Goal: Transaction & Acquisition: Purchase product/service

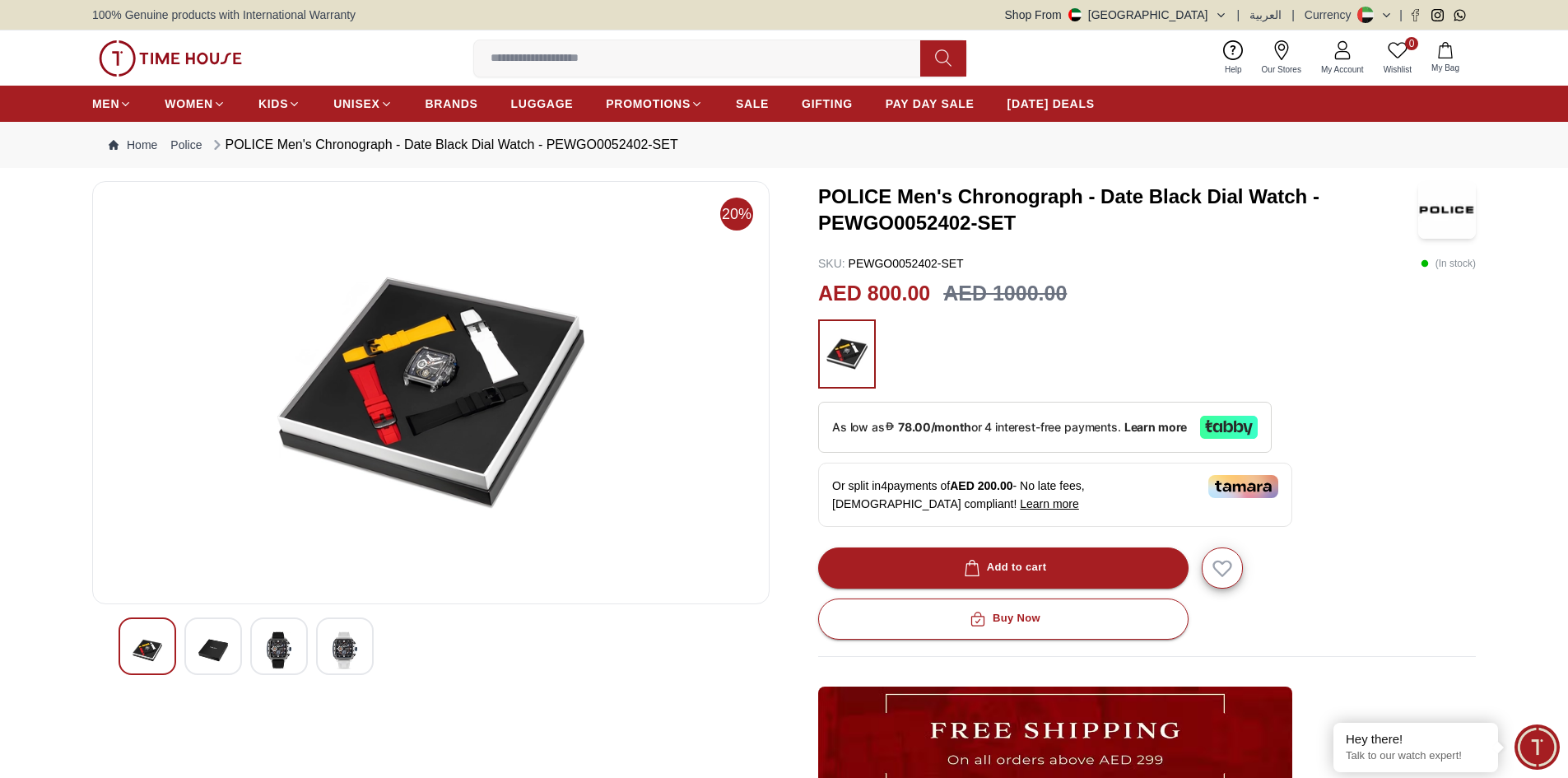
click at [270, 654] on img at bounding box center [278, 650] width 30 height 38
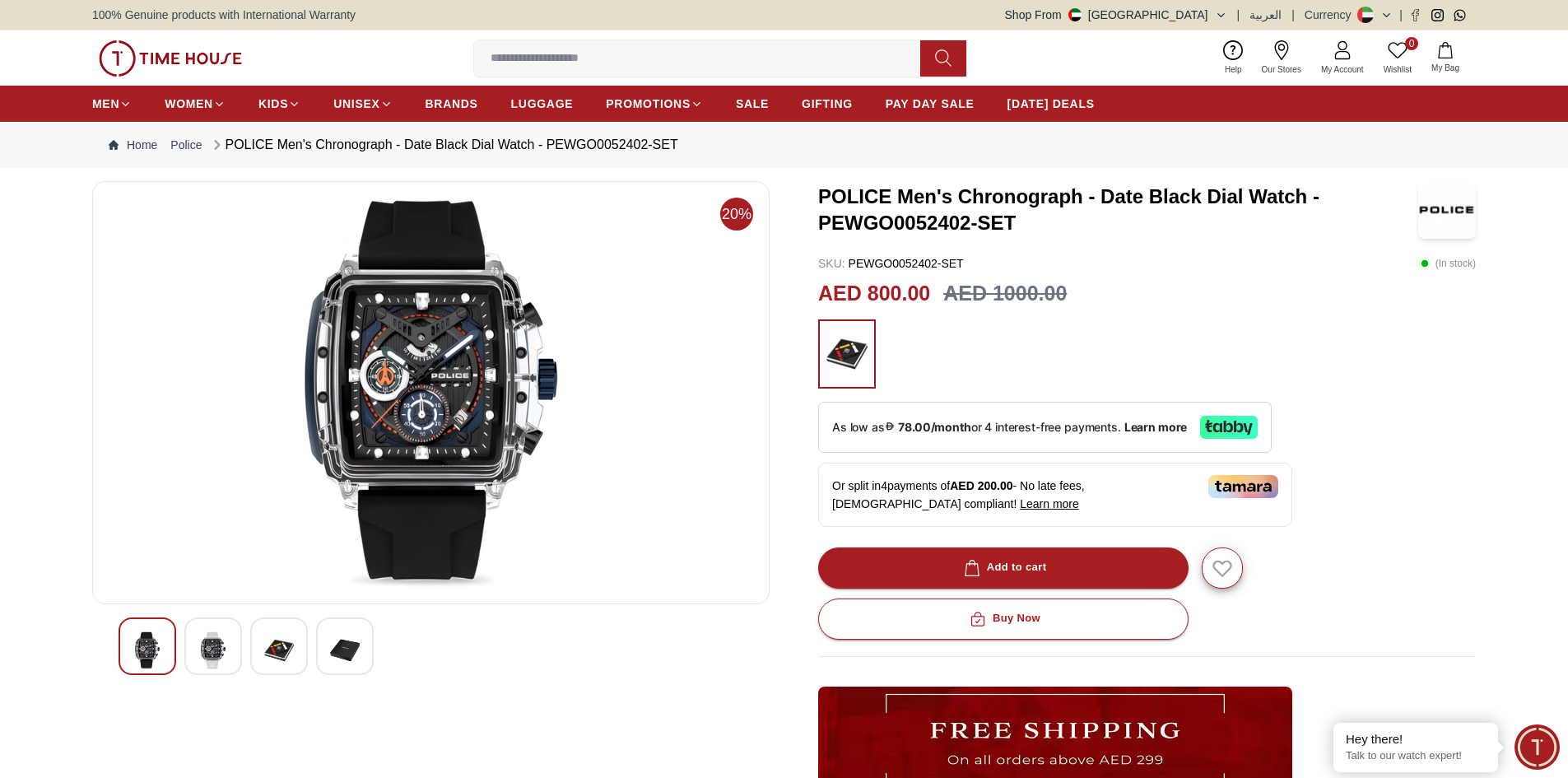
click at [335, 653] on img at bounding box center [344, 650] width 30 height 38
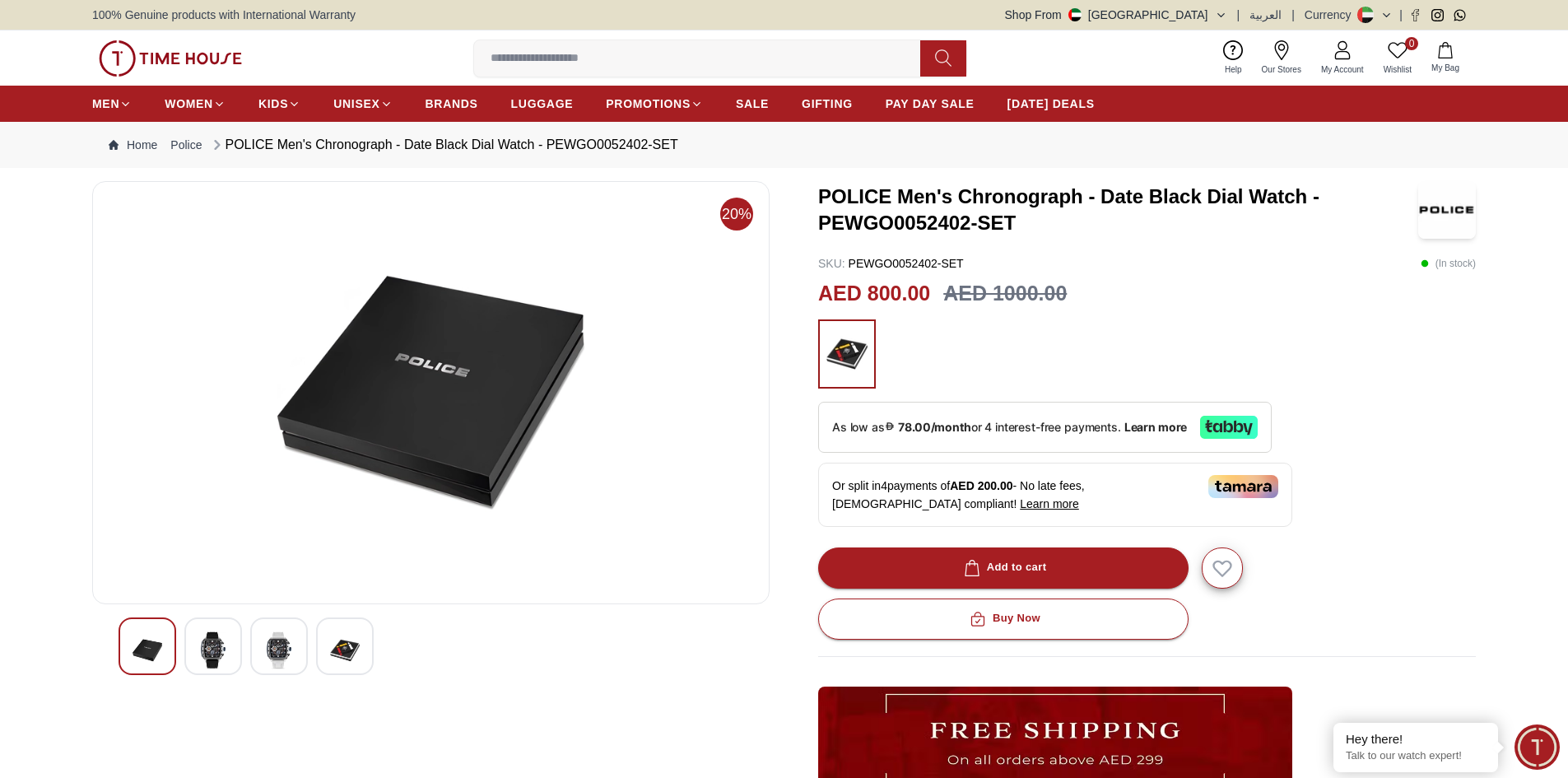
click at [302, 641] on div at bounding box center [279, 646] width 57 height 57
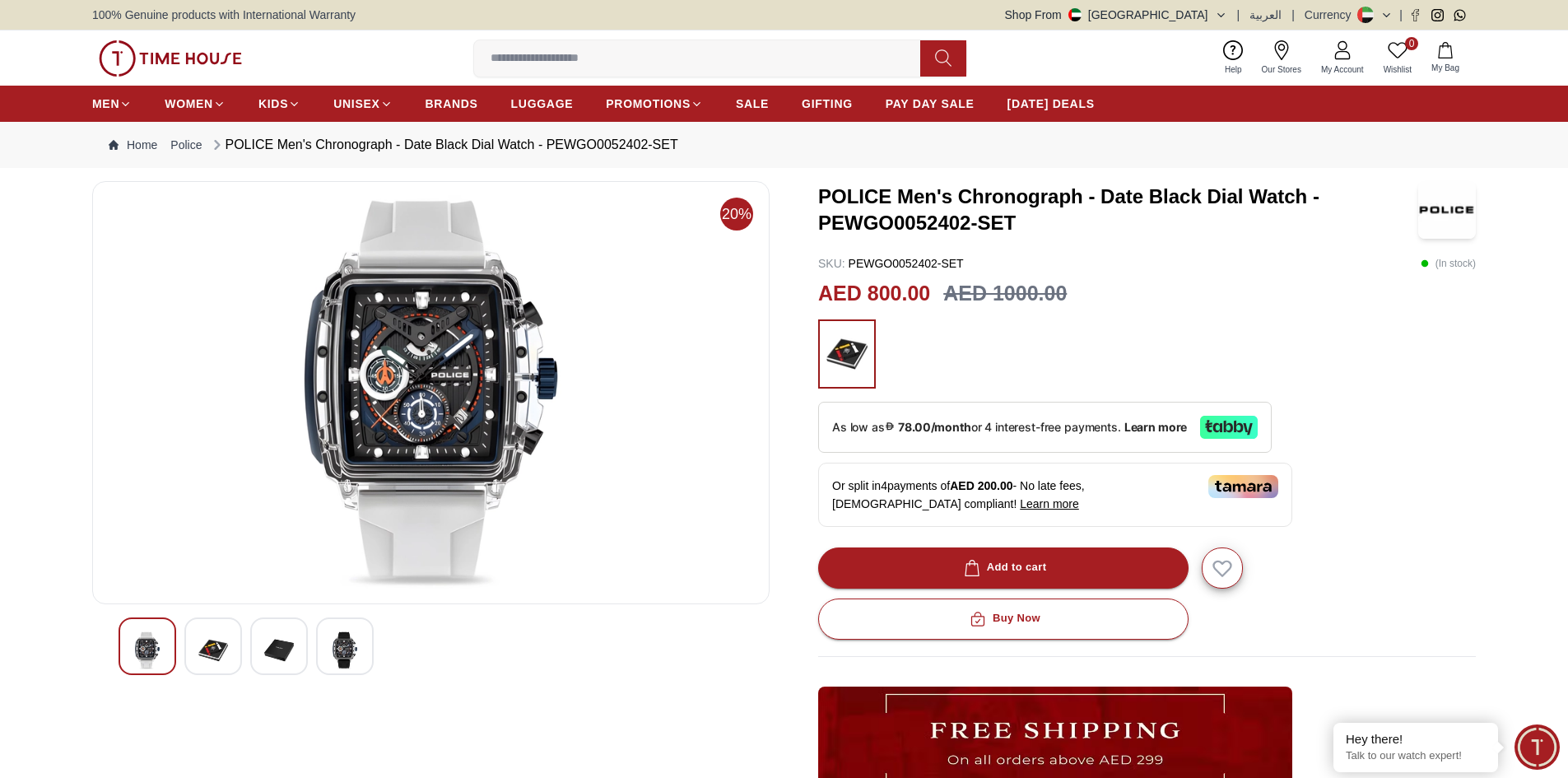
click at [225, 637] on img at bounding box center [213, 650] width 30 height 38
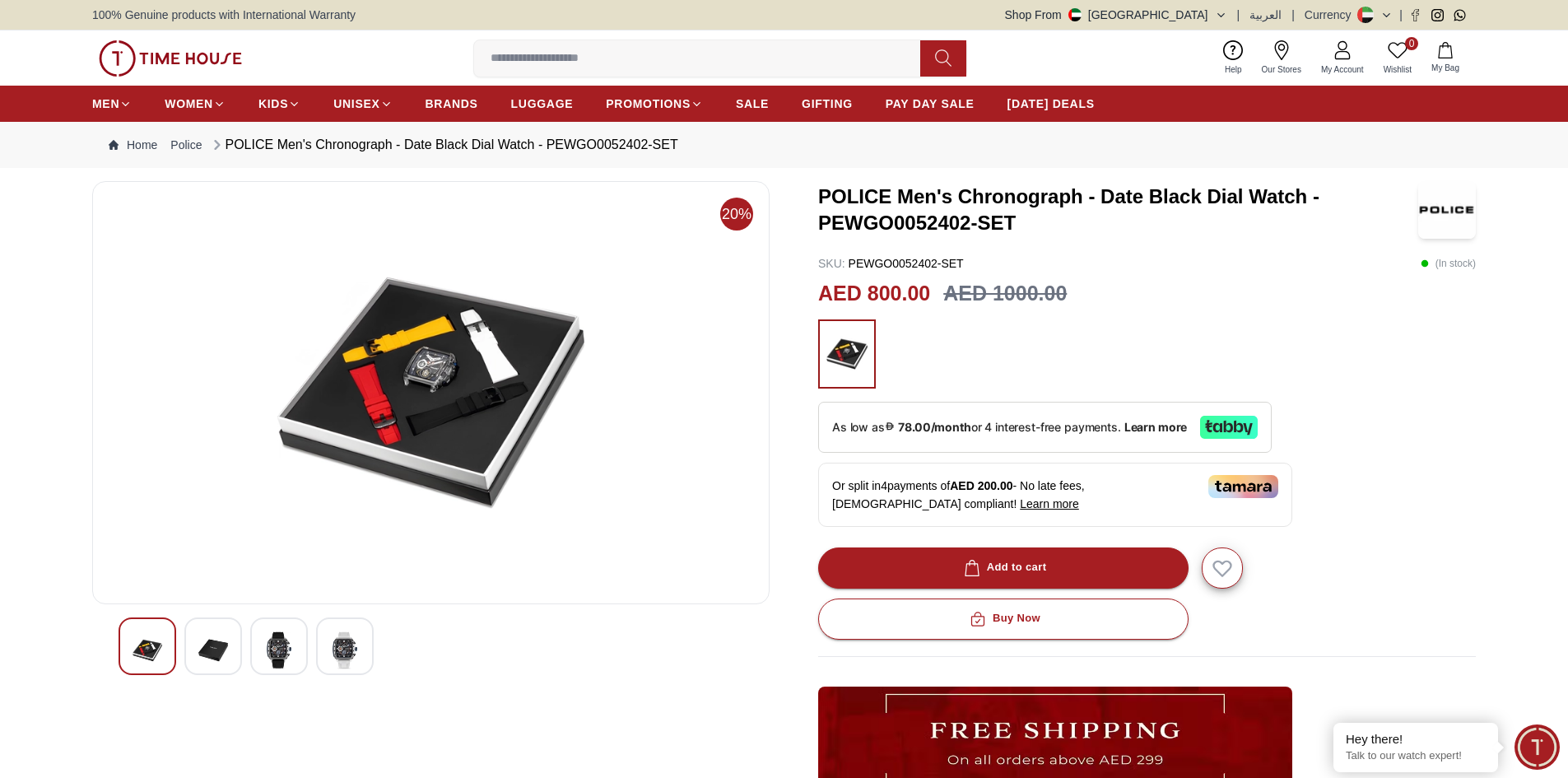
click at [160, 653] on img at bounding box center [147, 650] width 30 height 38
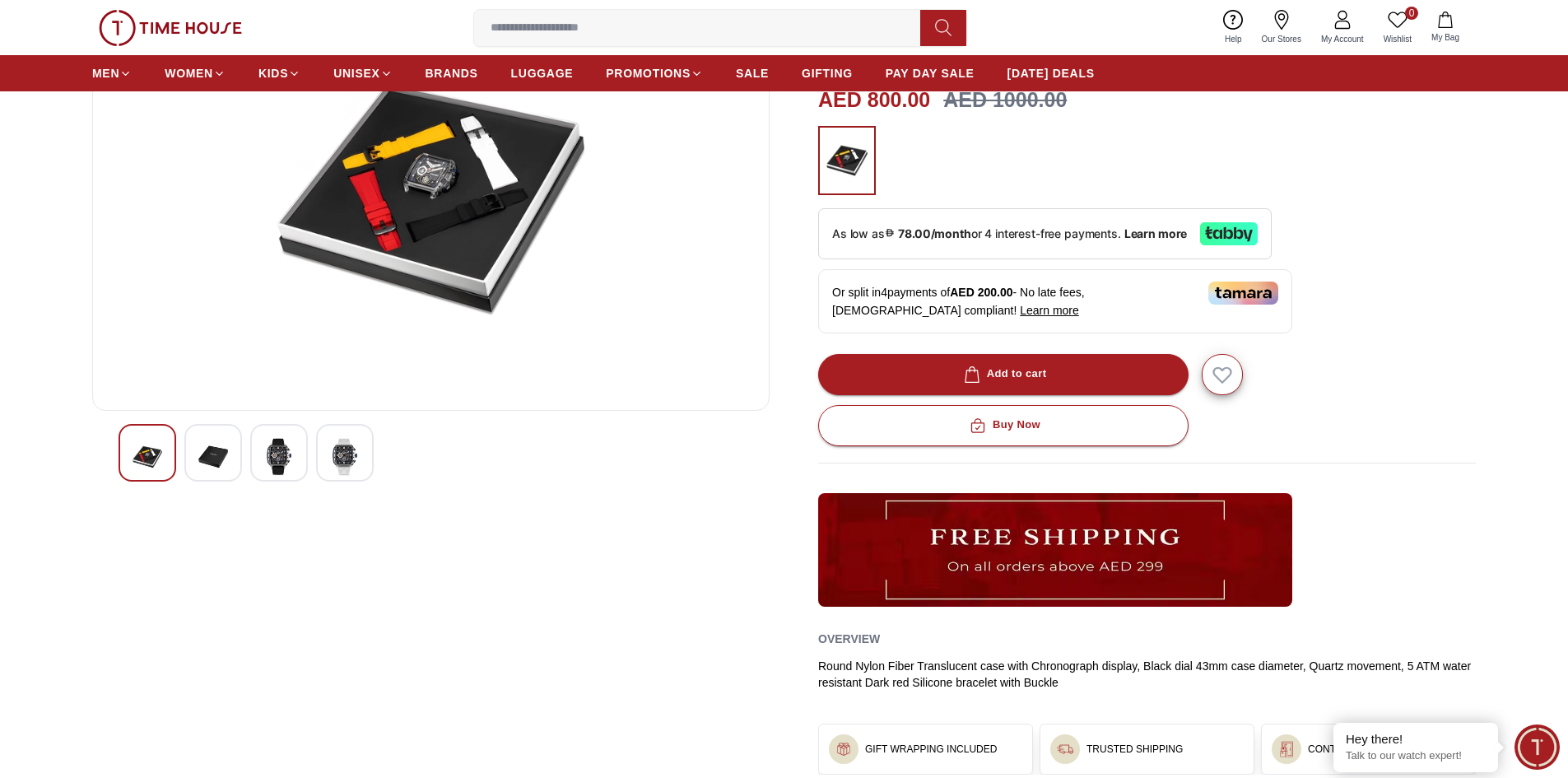
scroll to position [165, 0]
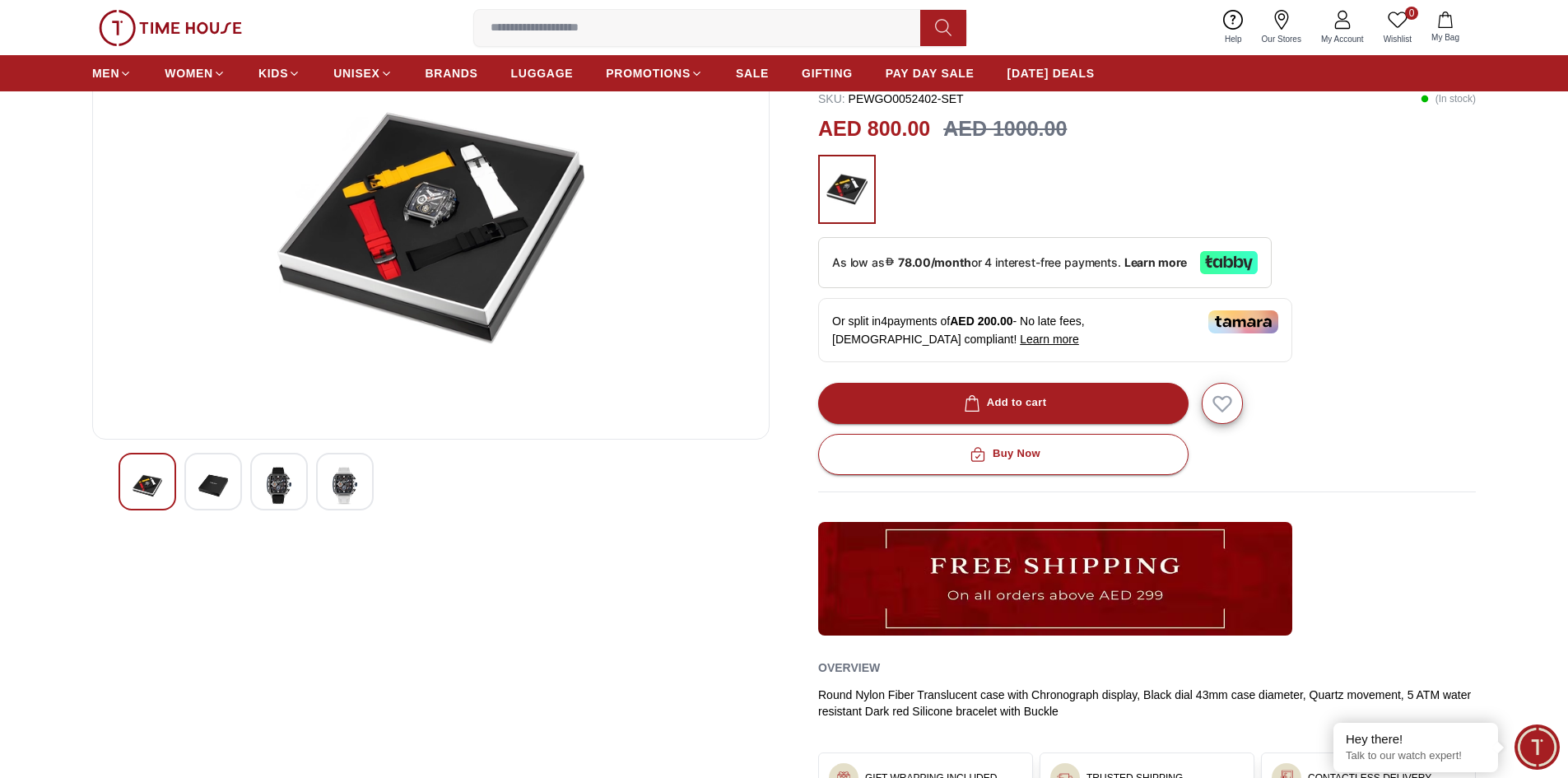
click at [197, 469] on div at bounding box center [213, 481] width 57 height 57
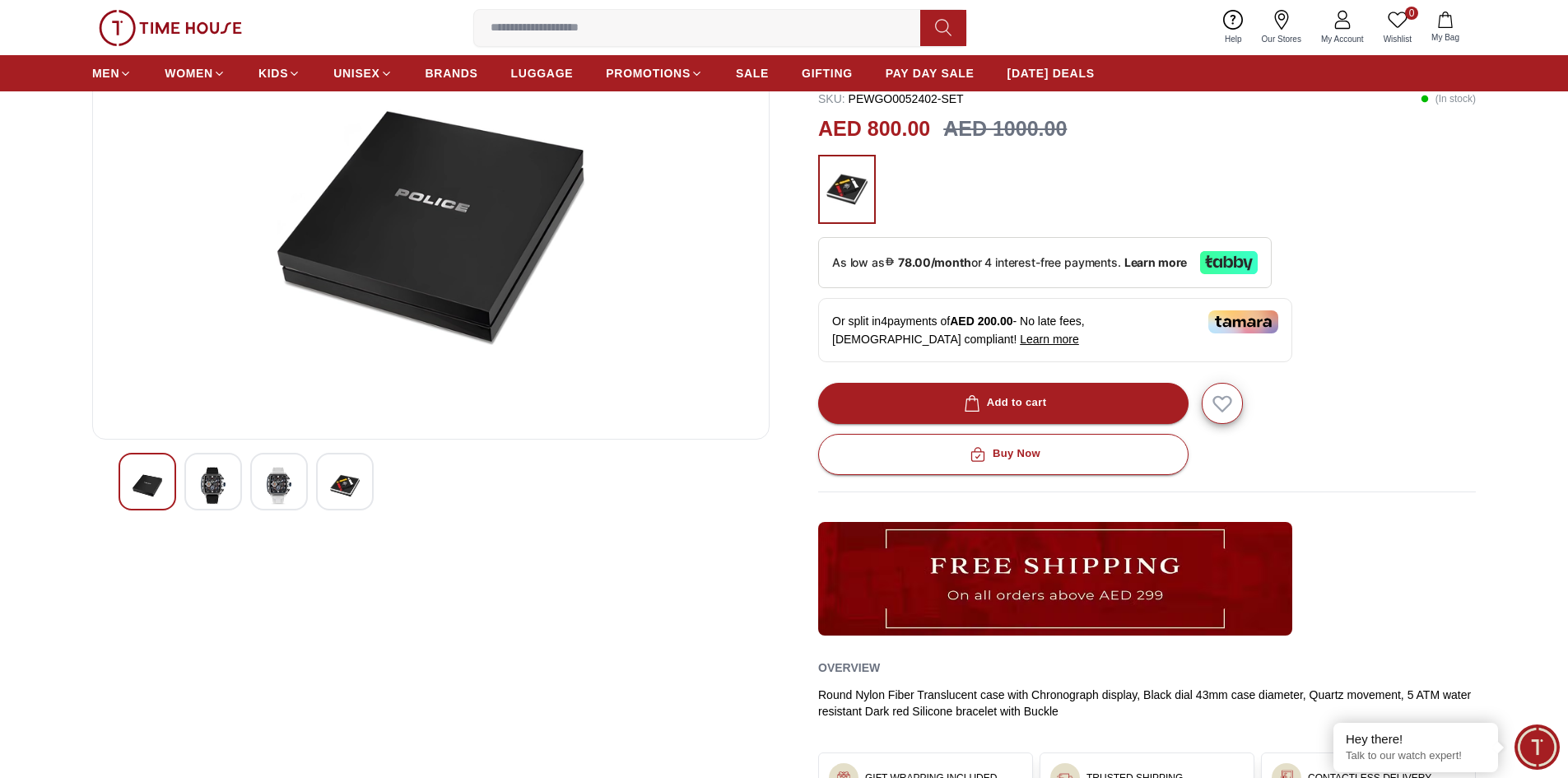
click at [259, 486] on div at bounding box center [279, 481] width 57 height 57
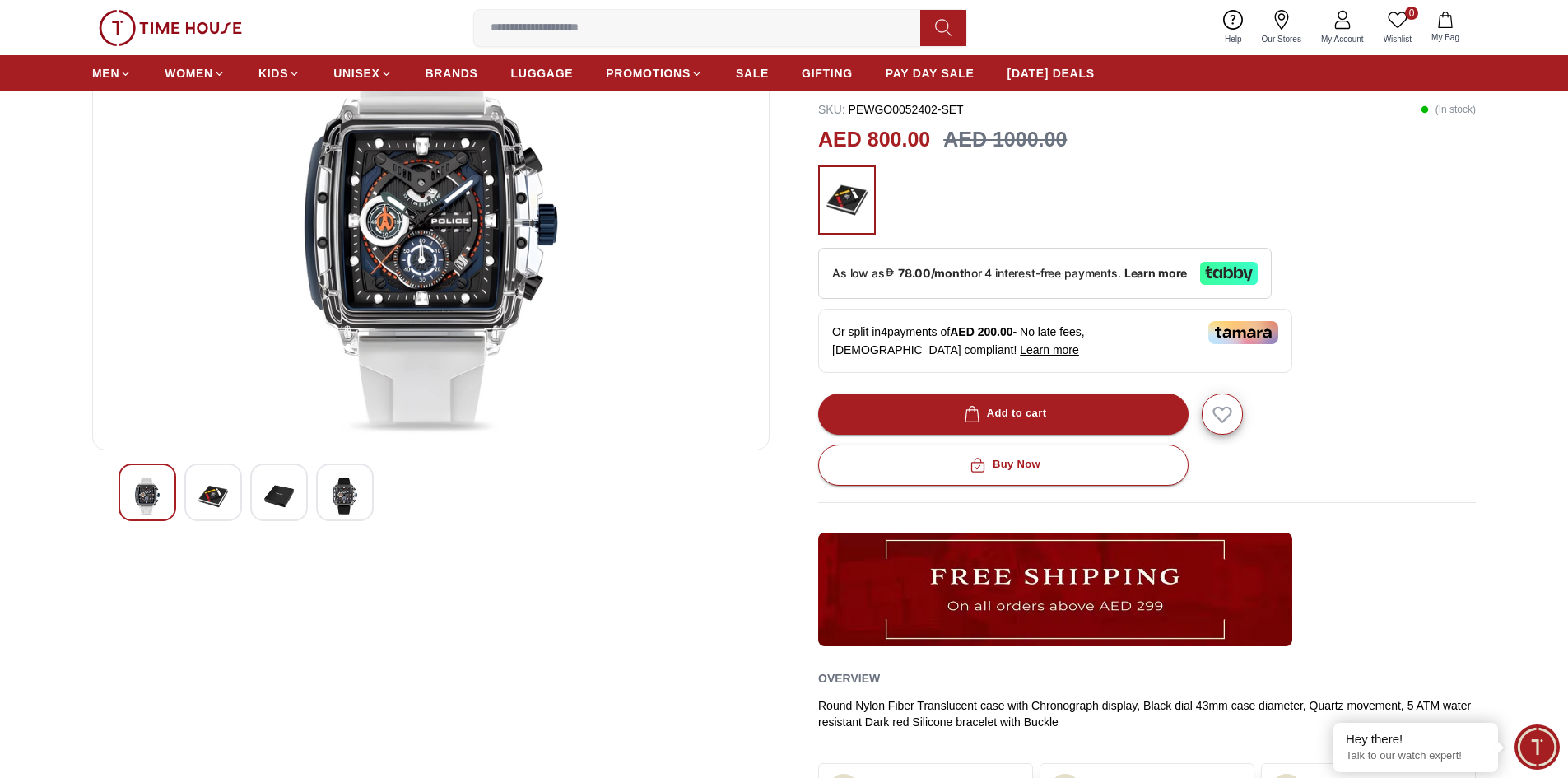
scroll to position [0, 0]
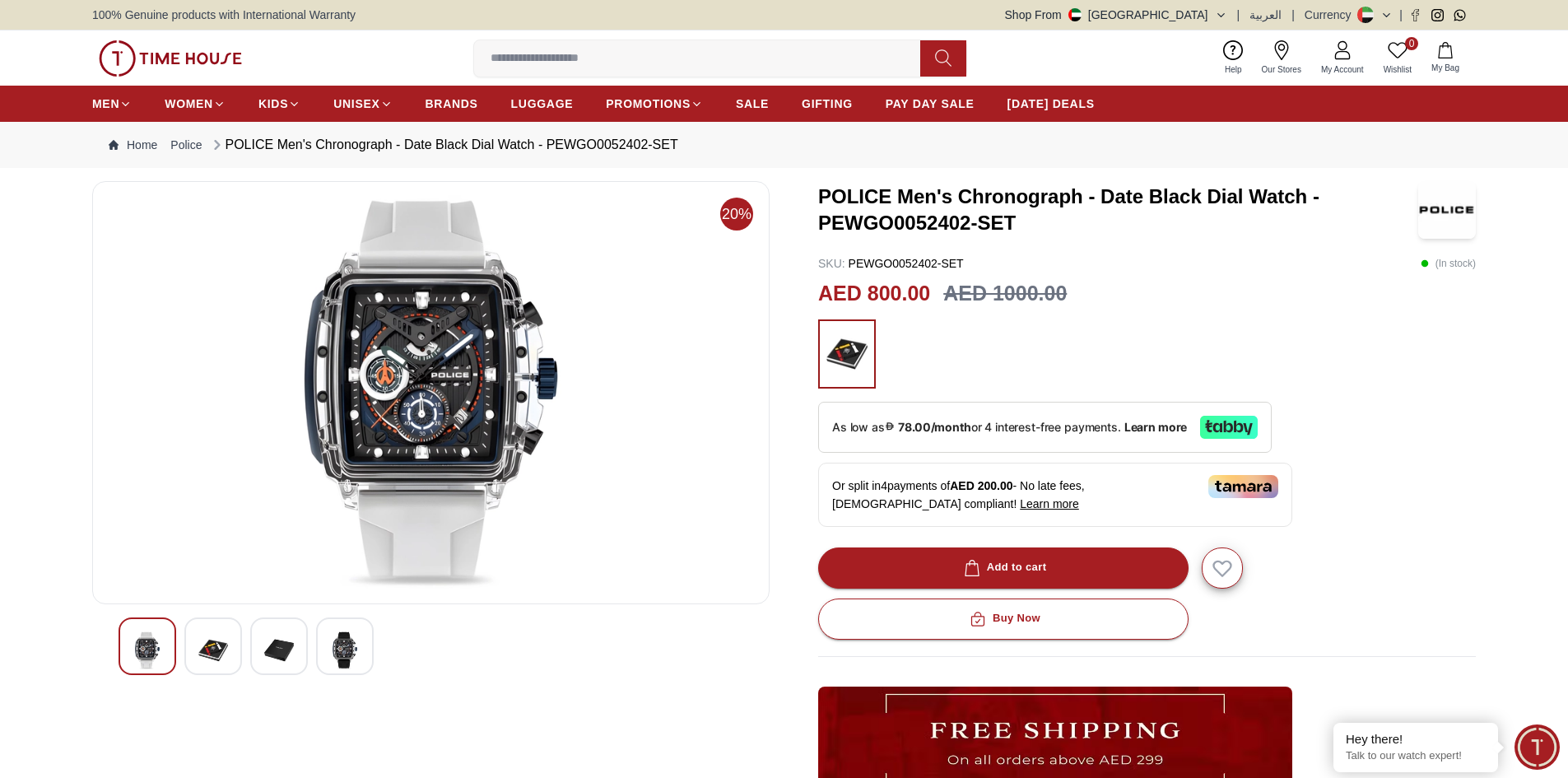
click at [344, 666] on img at bounding box center [344, 650] width 30 height 38
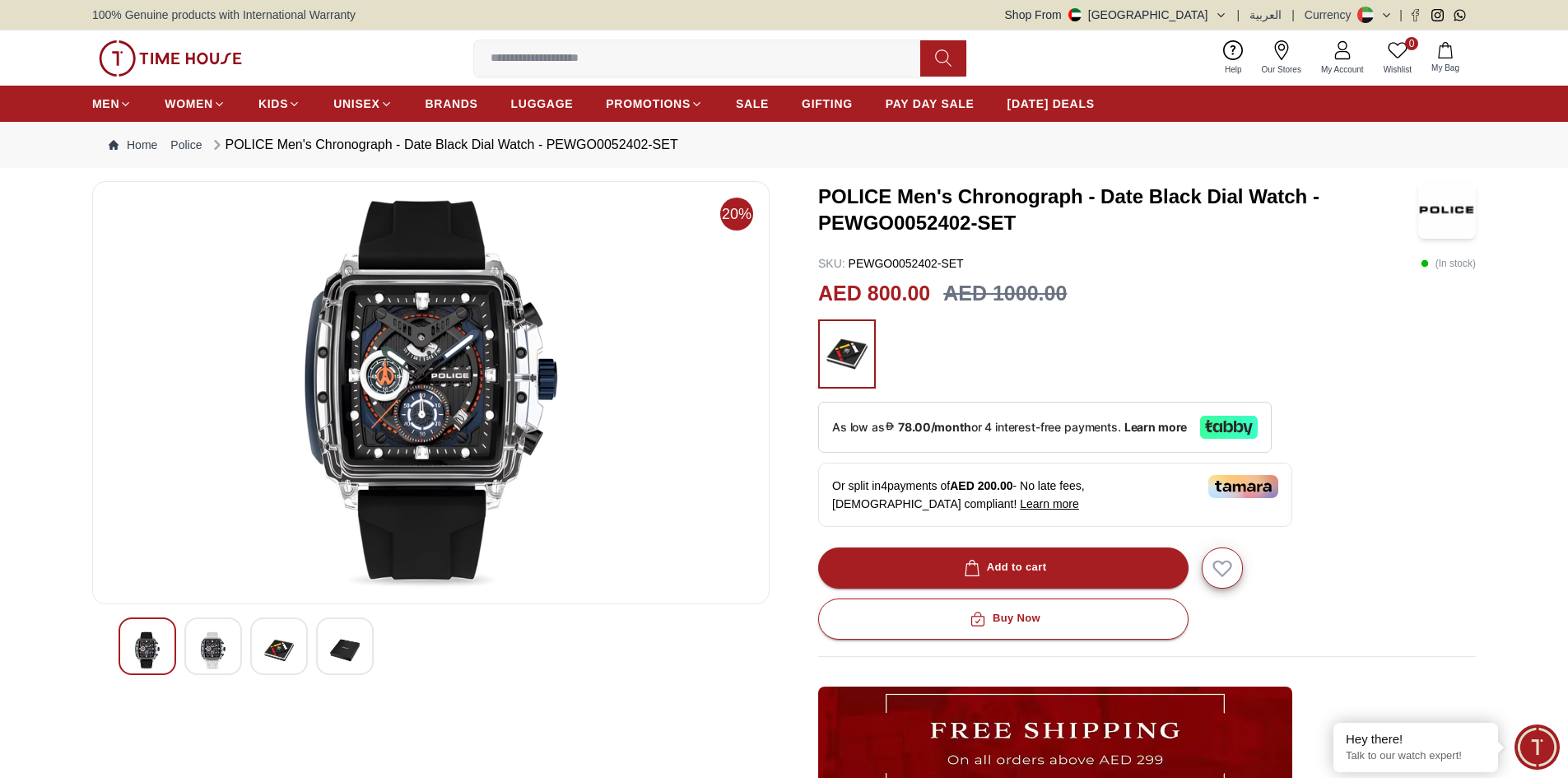
click at [284, 649] on img at bounding box center [278, 650] width 30 height 38
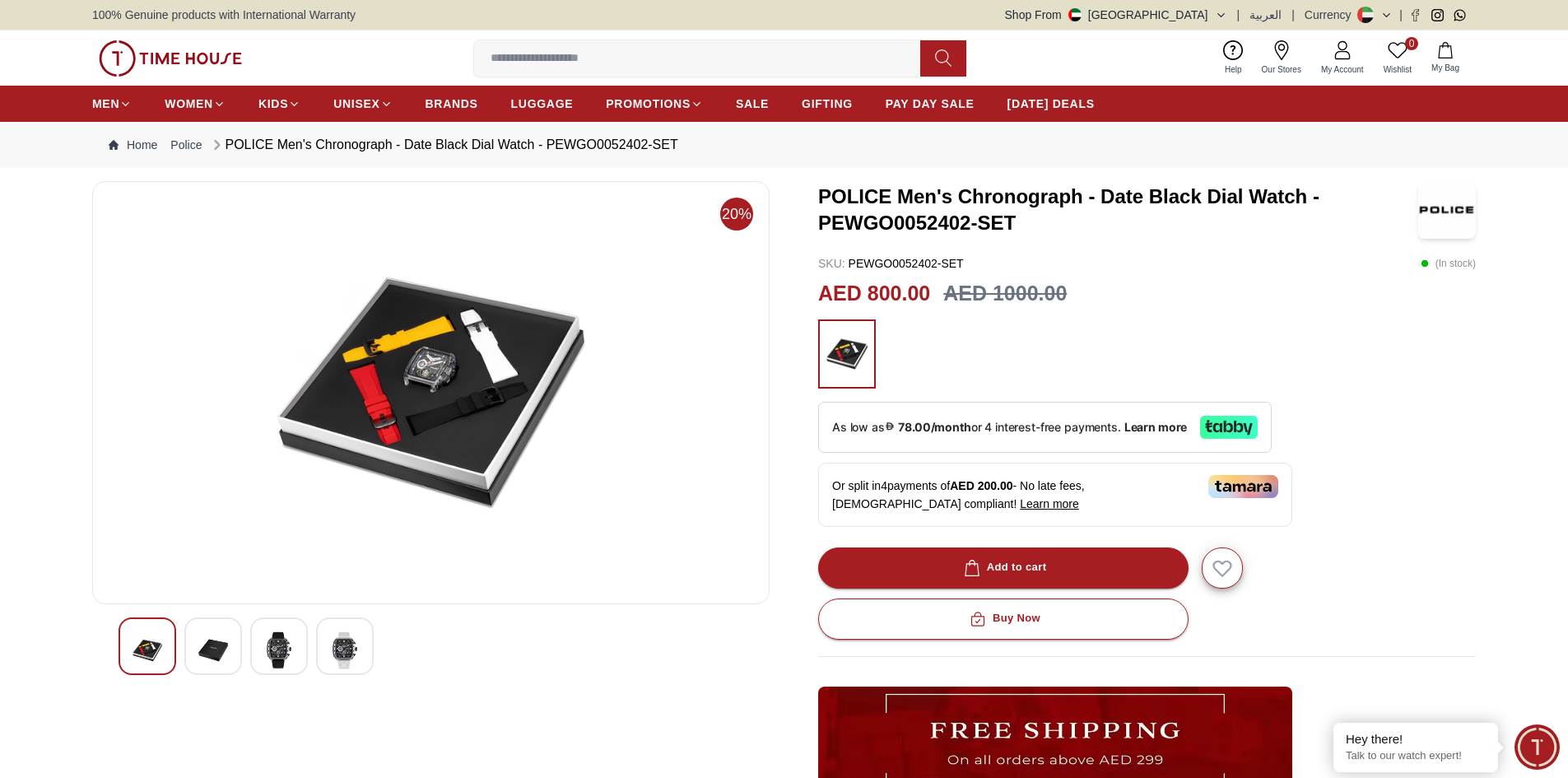
click at [352, 662] on img at bounding box center [344, 650] width 30 height 38
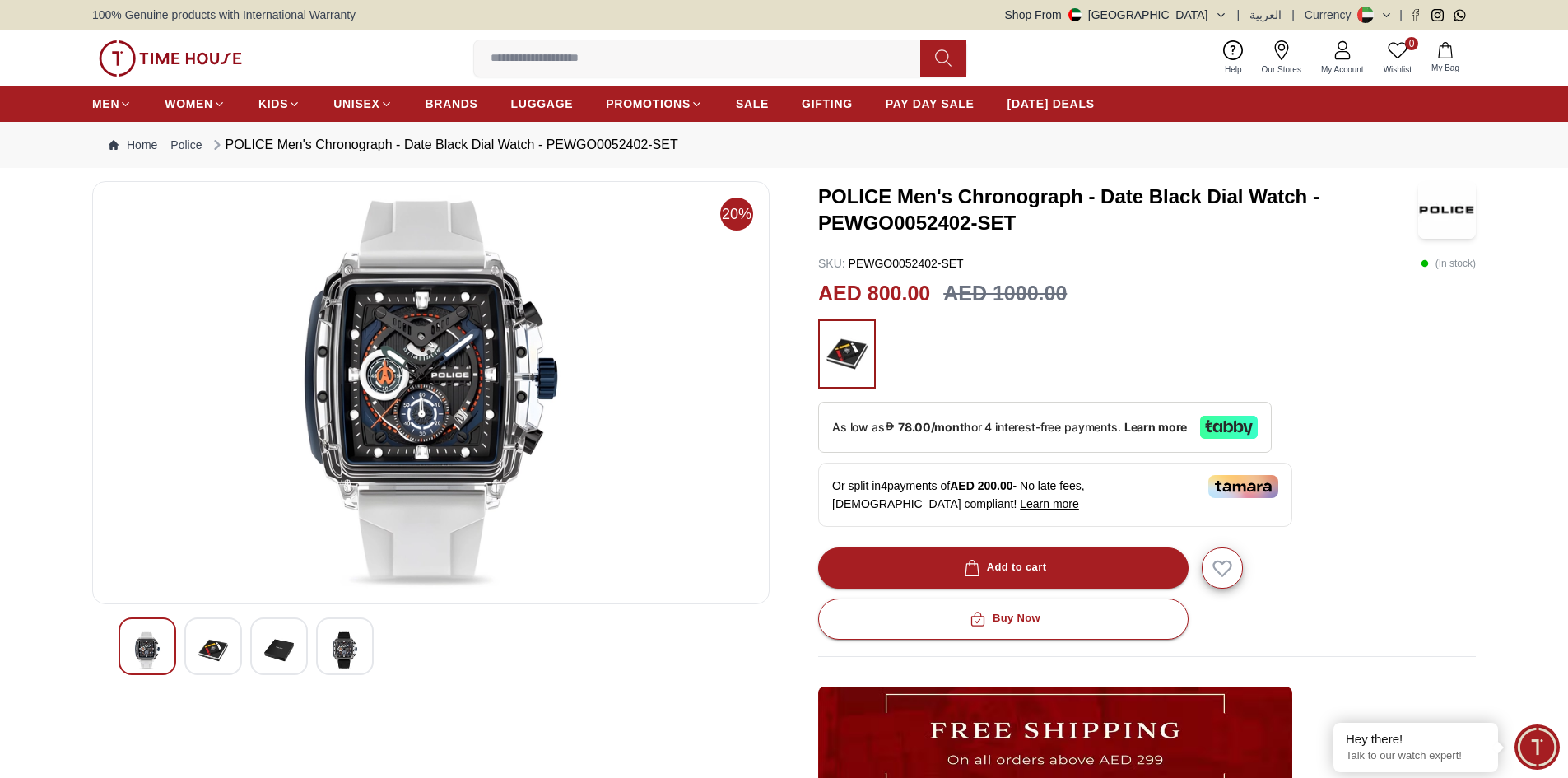
click at [352, 662] on img at bounding box center [344, 650] width 30 height 38
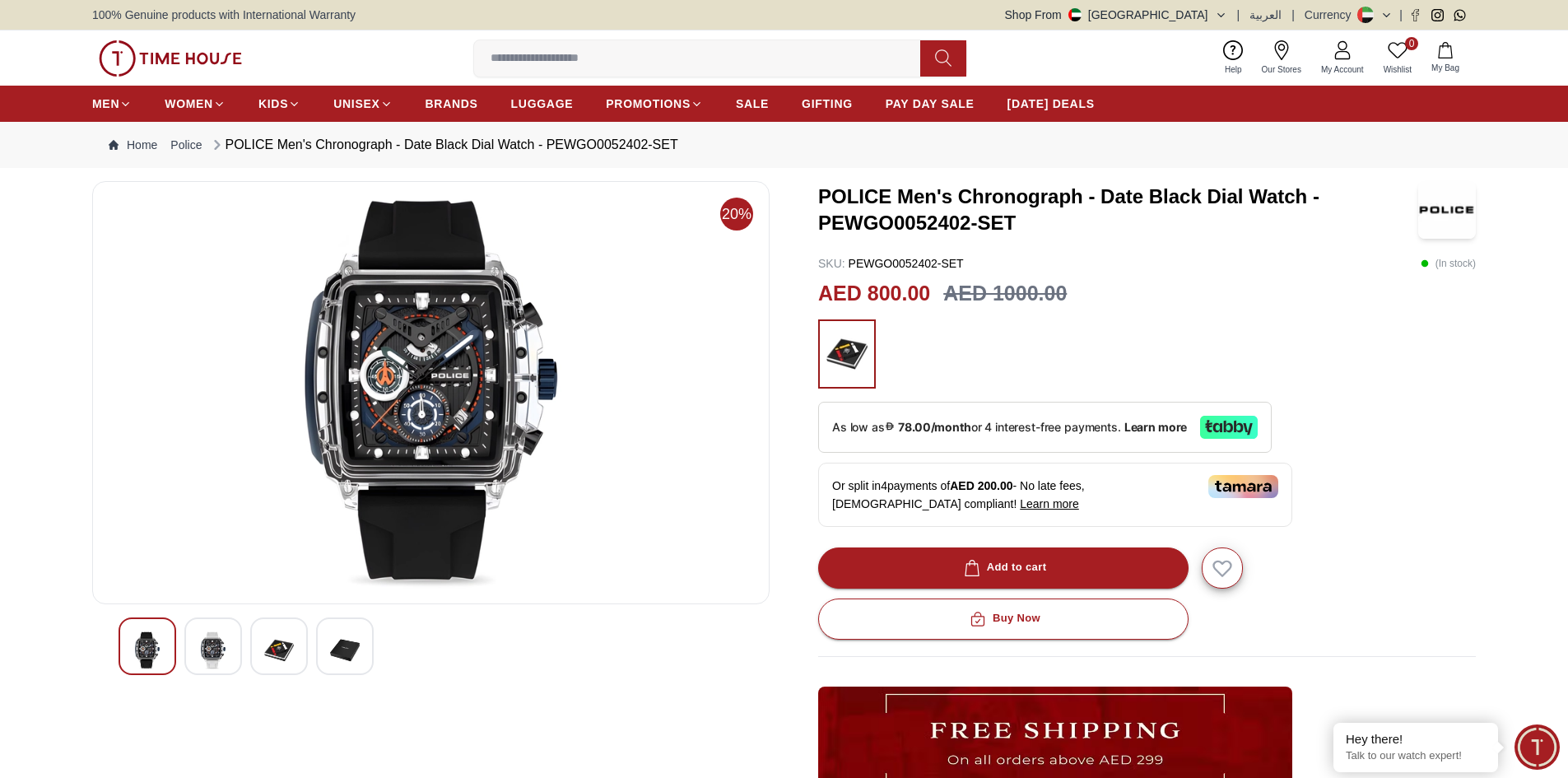
click at [352, 662] on img at bounding box center [344, 650] width 30 height 38
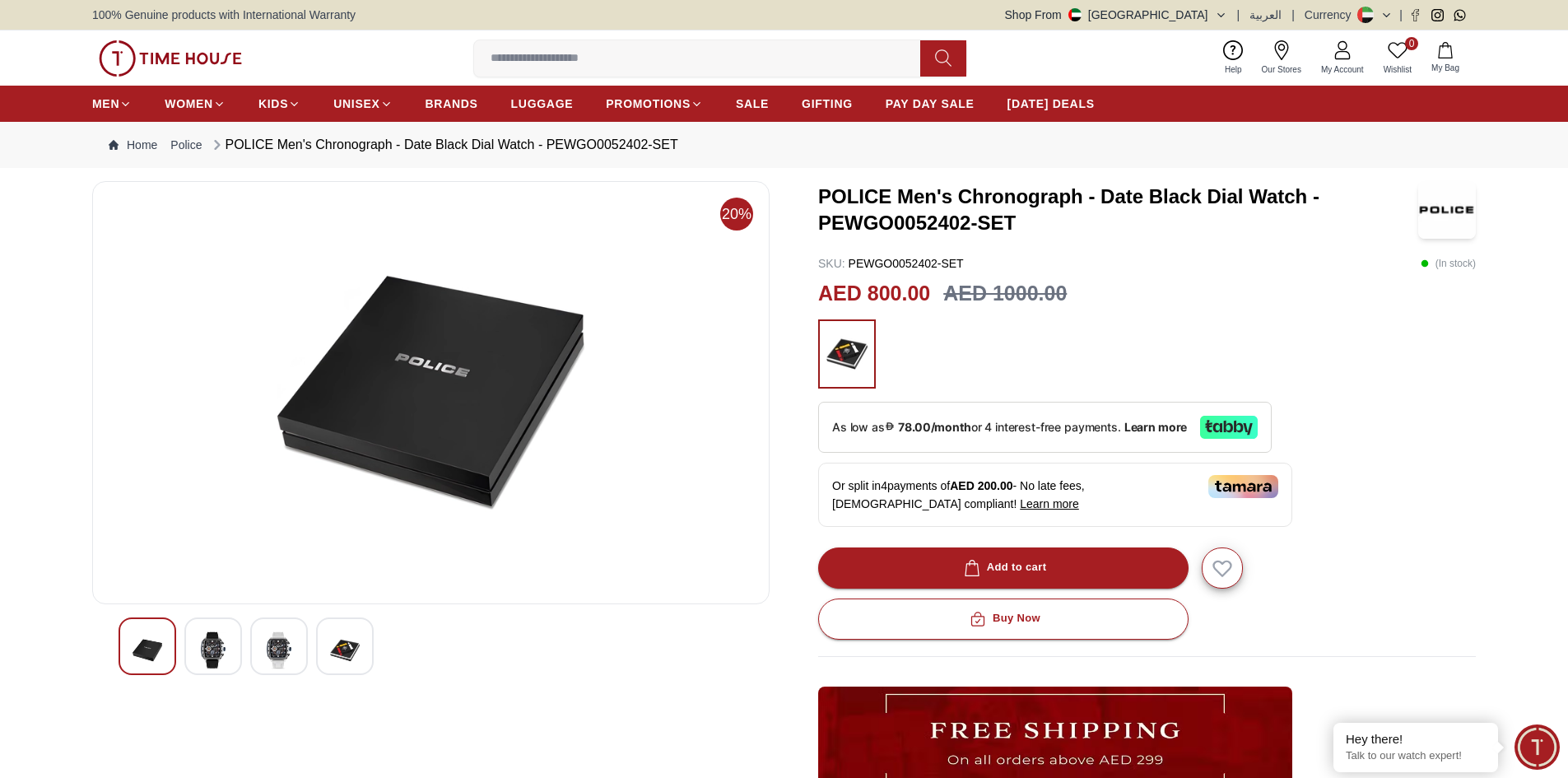
click at [352, 662] on img at bounding box center [344, 650] width 30 height 38
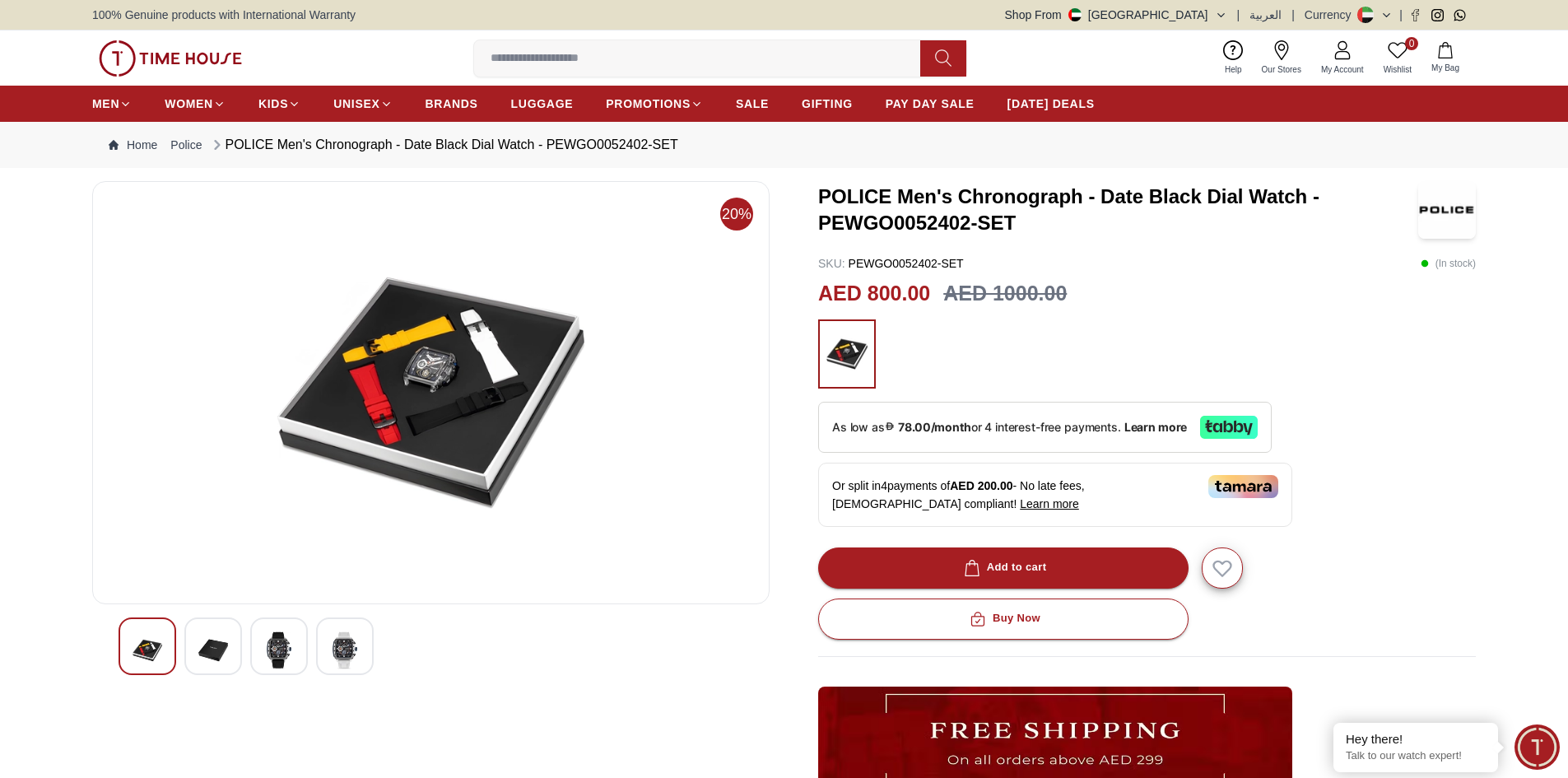
click at [352, 662] on img at bounding box center [344, 650] width 30 height 38
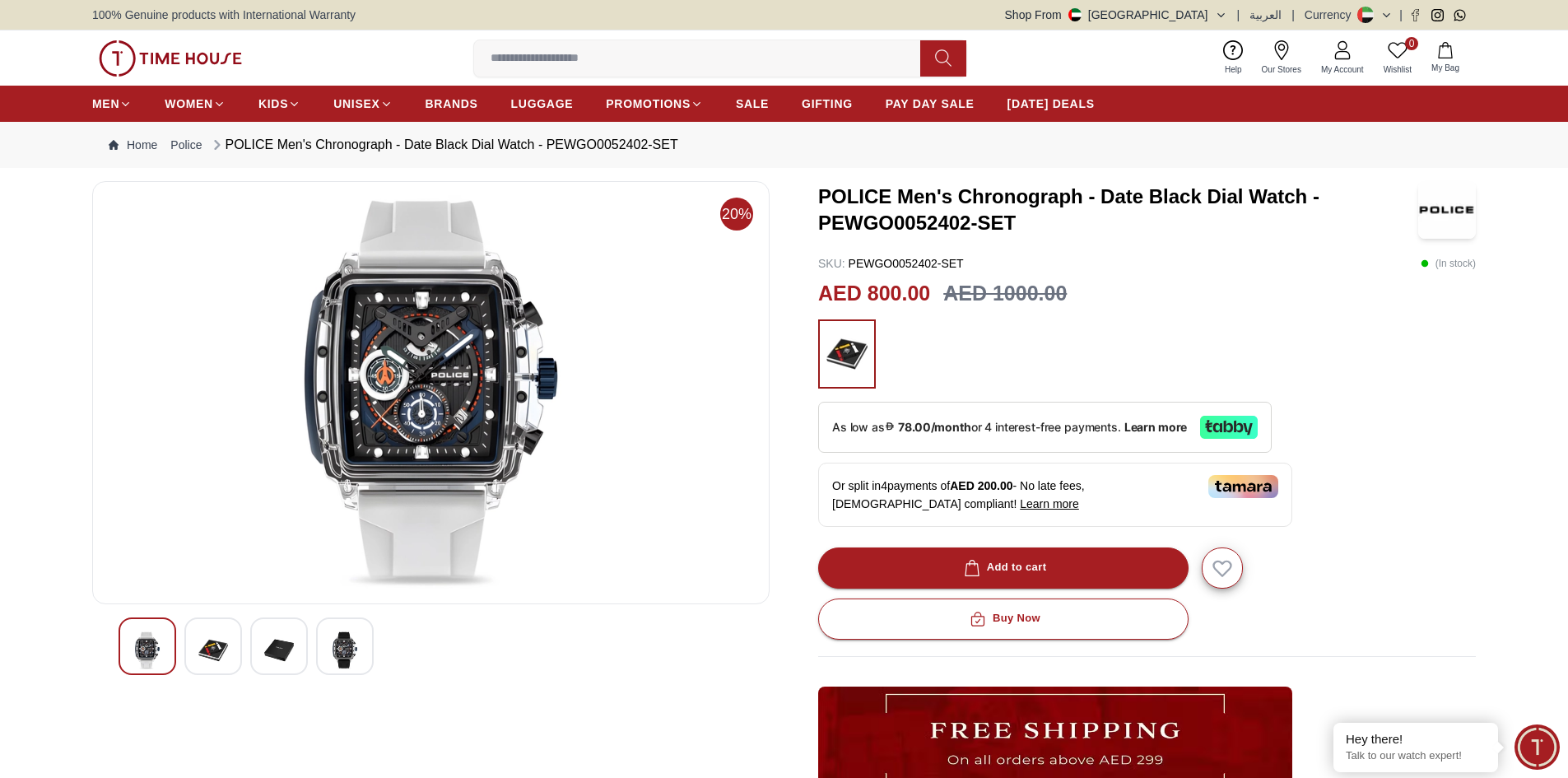
click at [352, 662] on img at bounding box center [344, 650] width 30 height 38
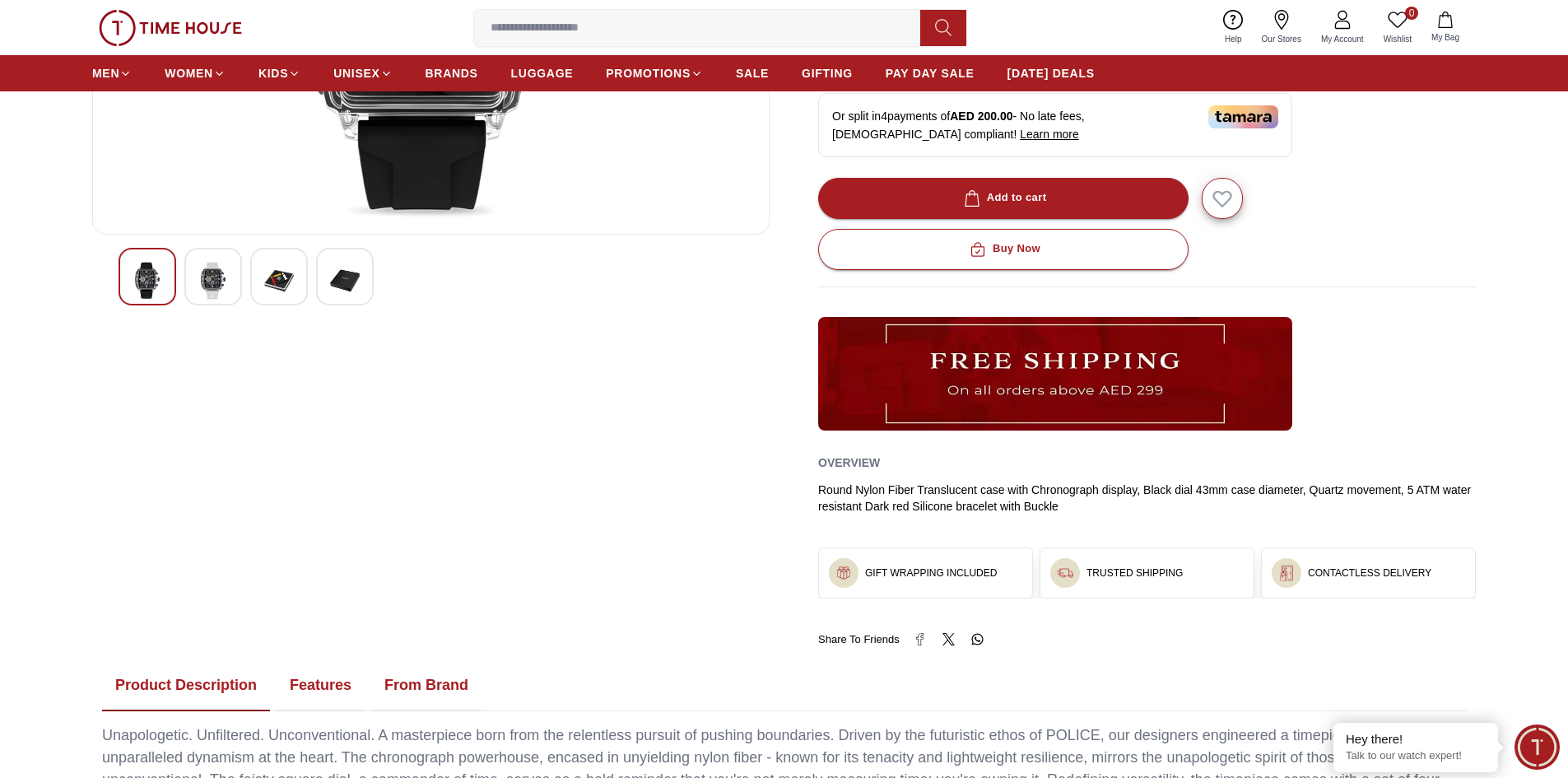
scroll to position [494, 0]
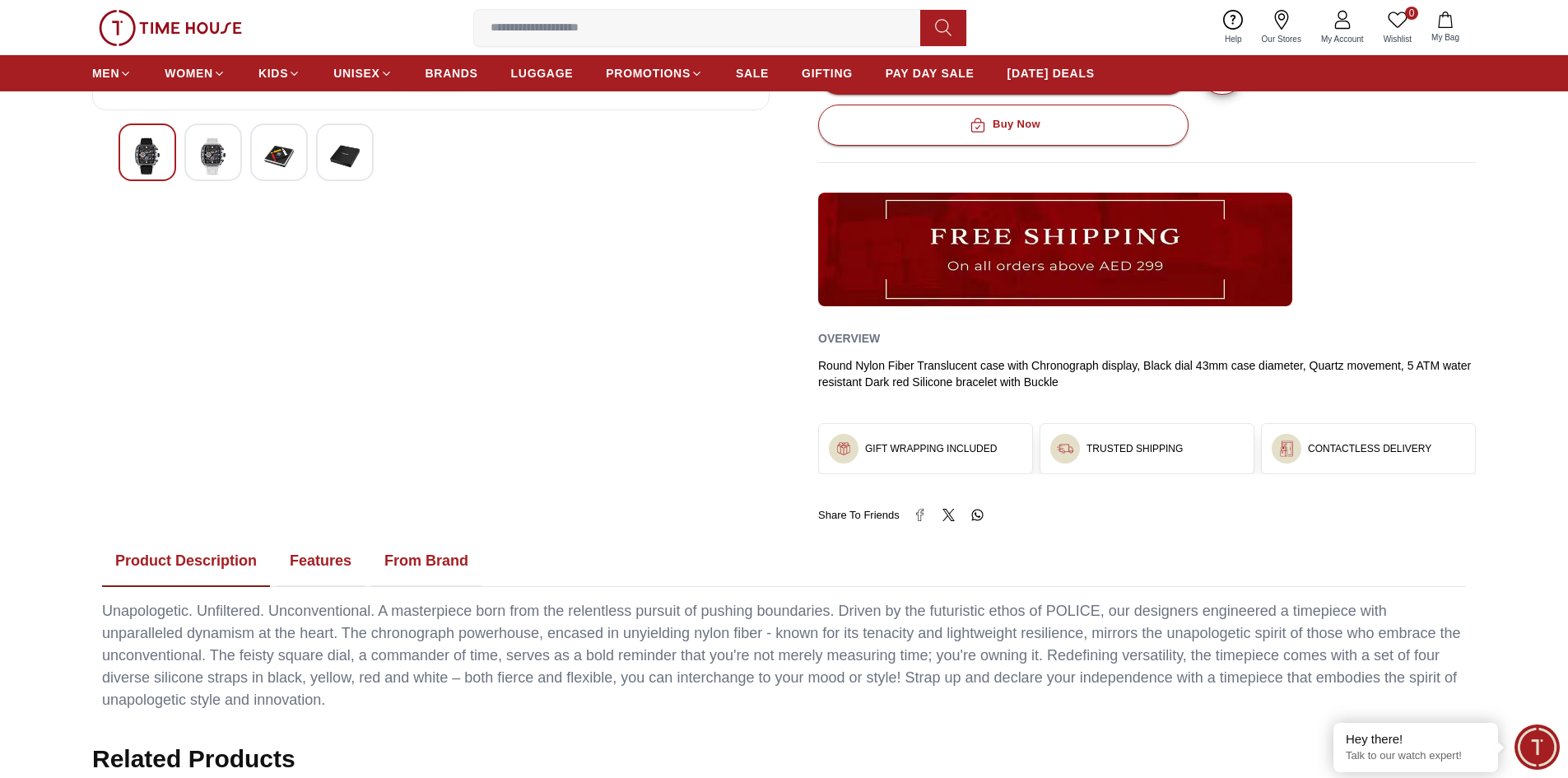
click at [937, 453] on h3 "GIFT WRAPPING INCLUDED" at bounding box center [930, 448] width 131 height 13
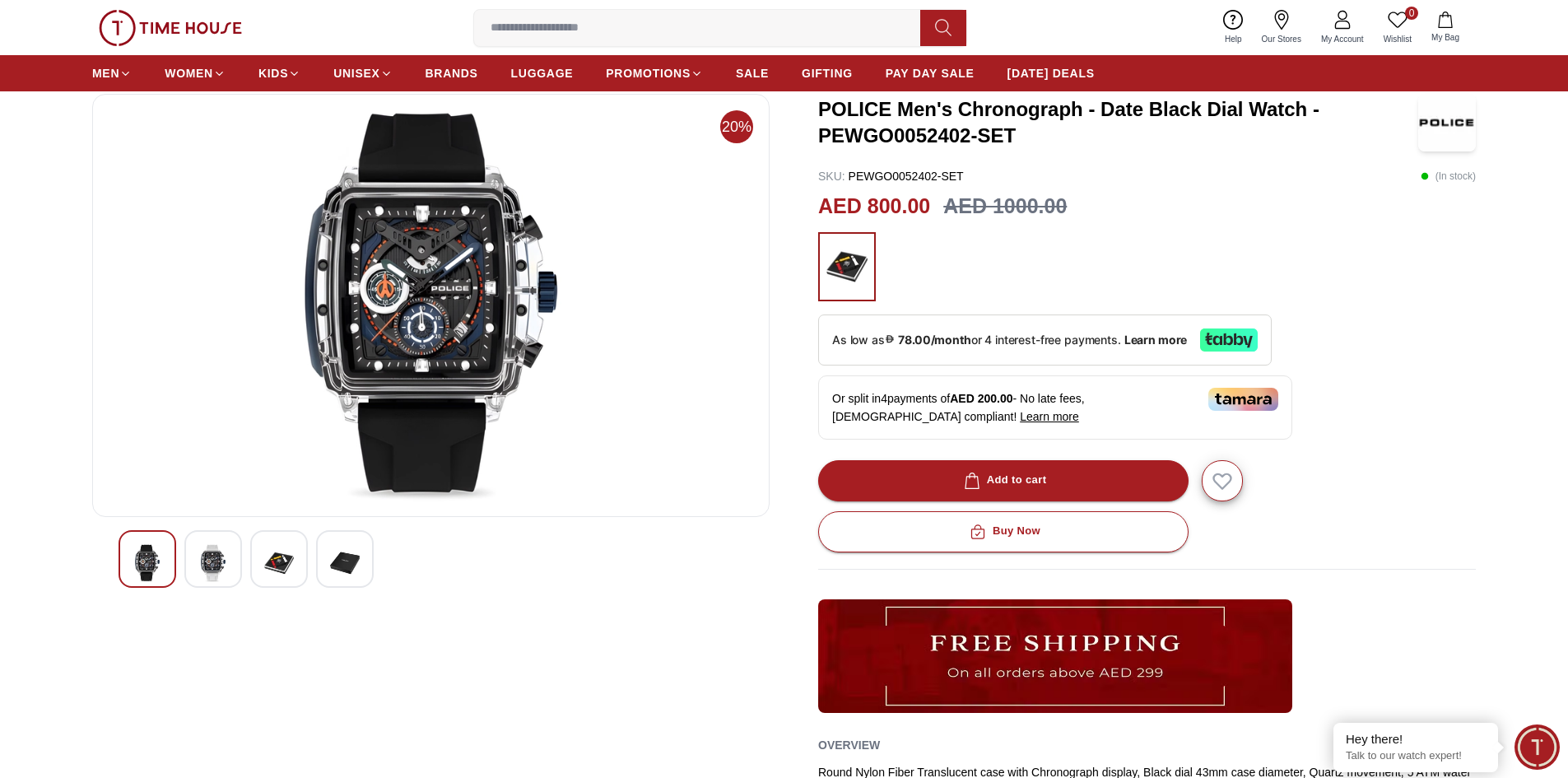
scroll to position [0, 0]
